Goal: Transaction & Acquisition: Purchase product/service

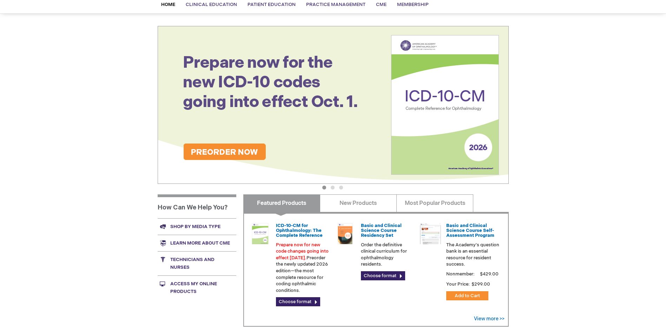
scroll to position [70, 0]
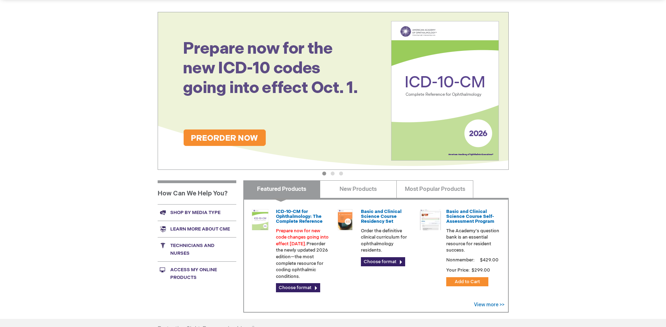
click at [212, 216] on link "Shop by media type" at bounding box center [197, 212] width 79 height 16
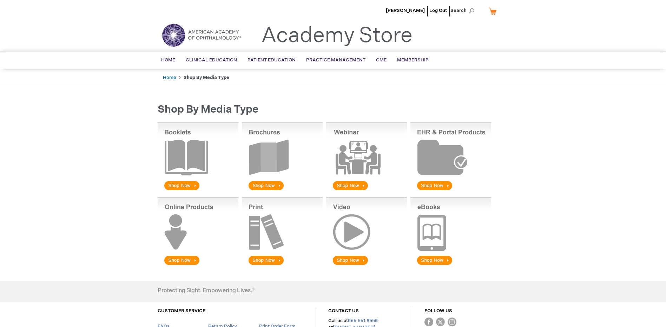
click at [266, 187] on img at bounding box center [282, 157] width 81 height 69
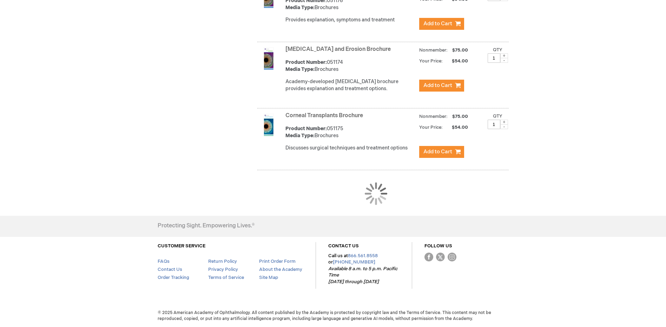
scroll to position [644, 0]
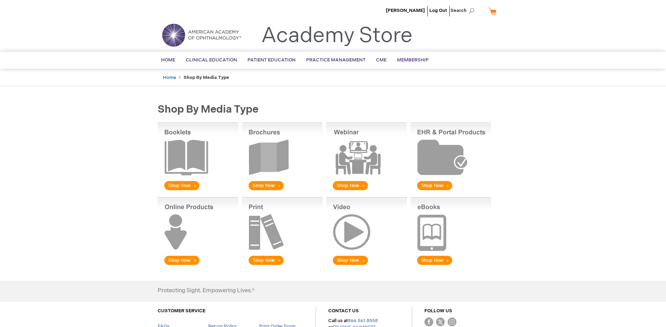
click at [272, 186] on img at bounding box center [282, 157] width 81 height 69
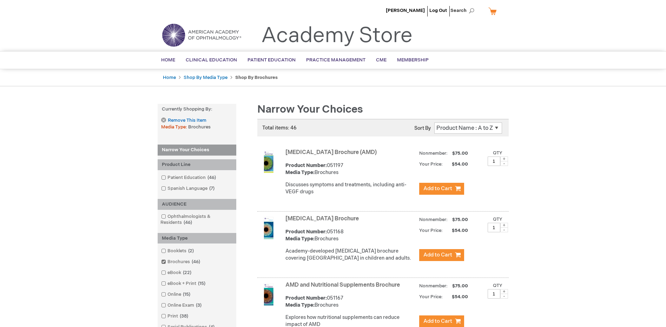
click at [492, 126] on select "Position Product Name : A to Z Product Name : Z to A Price : Low to High Price …" at bounding box center [468, 128] width 68 height 11
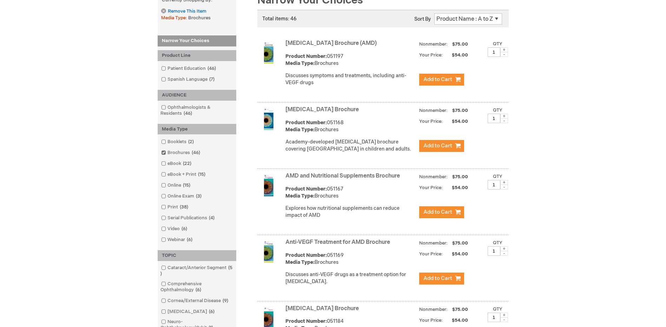
scroll to position [12, 0]
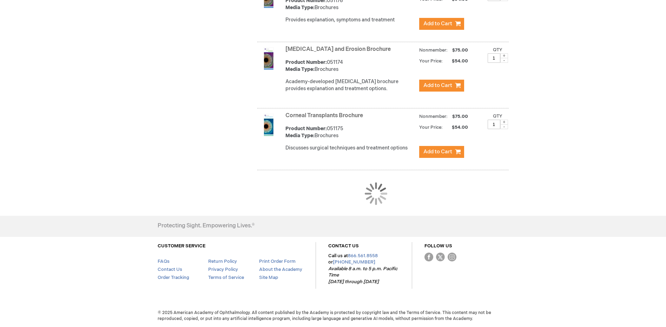
scroll to position [644, 0]
